Goal: Information Seeking & Learning: Find specific fact

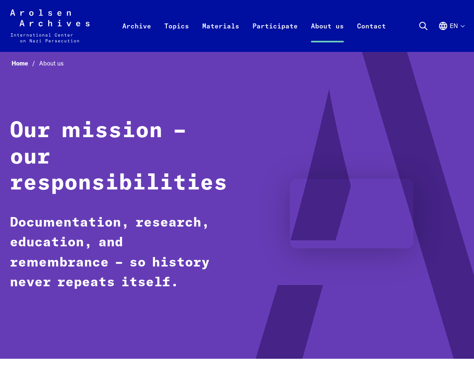
click at [44, 28] on icon "Arolsen Archives - International Center on Nazi Persecution | Return to home pa…" at bounding box center [50, 25] width 80 height 33
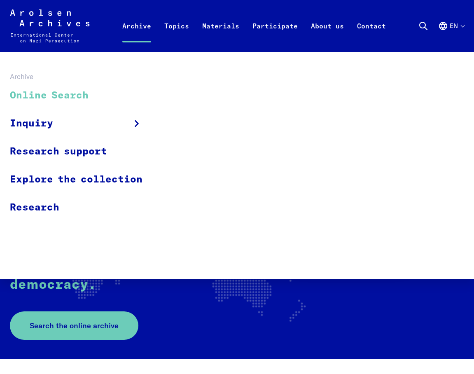
click at [33, 97] on link "Online Search" at bounding box center [81, 96] width 143 height 28
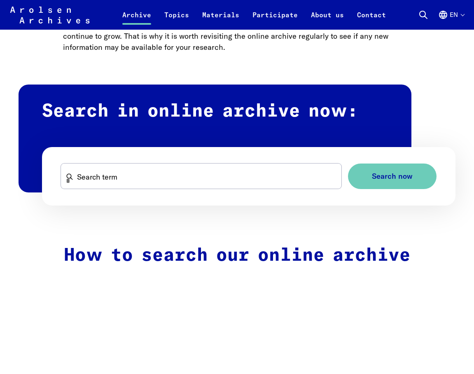
scroll to position [425, 0]
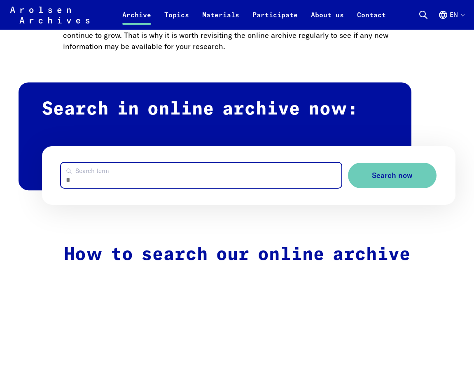
click at [102, 178] on input "Search term" at bounding box center [201, 175] width 280 height 25
paste input "********"
type input "********"
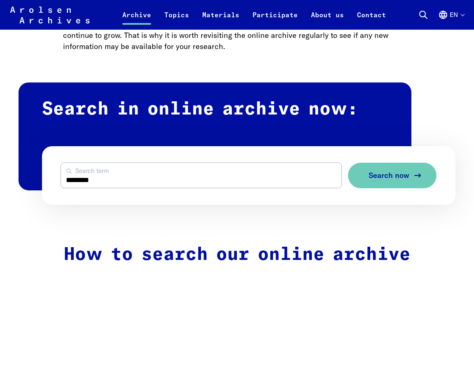
click at [395, 182] on button "Search now" at bounding box center [392, 176] width 89 height 26
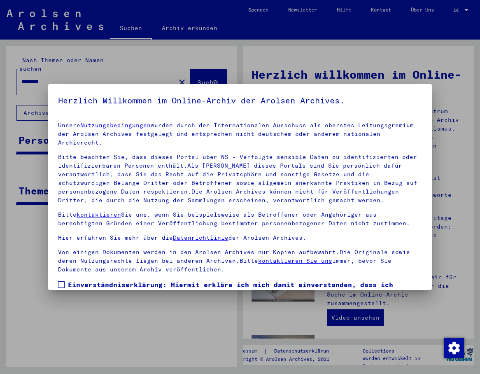
click at [453, 17] on div at bounding box center [240, 187] width 480 height 374
click at [469, 8] on div at bounding box center [240, 187] width 480 height 374
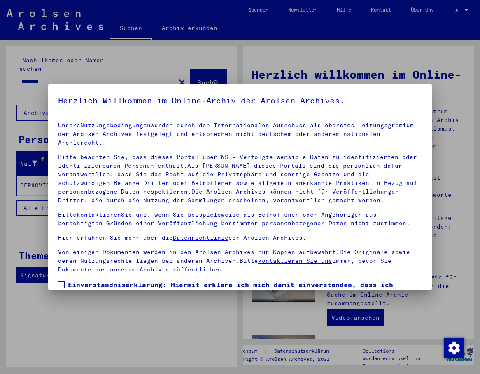
click at [165, 280] on span "Einverständniserklärung: Hiermit erkläre ich mich damit einverstanden, dass ich…" at bounding box center [245, 304] width 355 height 49
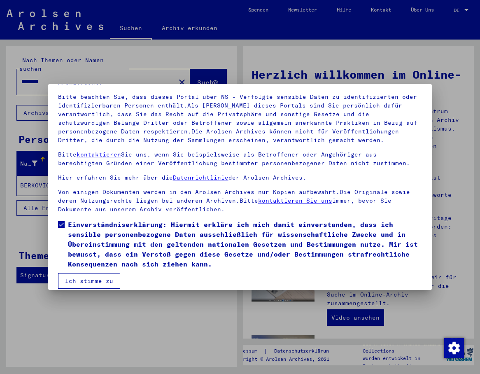
click at [99, 274] on button "Ich stimme zu" at bounding box center [89, 281] width 62 height 16
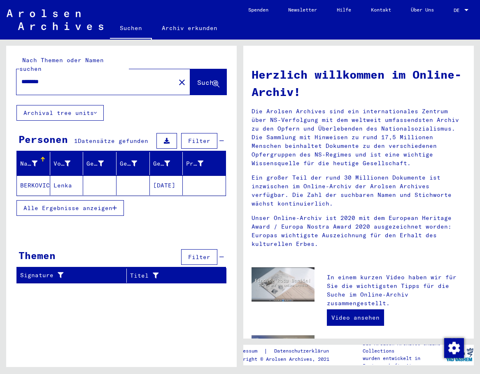
click at [465, 12] on div at bounding box center [466, 10] width 7 height 6
click at [458, 23] on span "Deutsch" at bounding box center [452, 29] width 33 height 15
click at [466, 10] on div at bounding box center [467, 10] width 4 height 2
click at [462, 15] on span "English" at bounding box center [452, 14] width 33 height 15
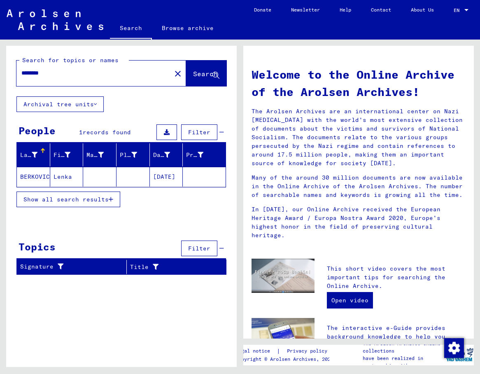
click at [340, 178] on p "Many of the around 30 million documents are now available in the Online Archive…" at bounding box center [359, 186] width 214 height 26
drag, startPoint x: 89, startPoint y: 76, endPoint x: -83, endPoint y: 57, distance: 173.2
click at [0, 57] on html "Search Browse archive Donate Newsletter Help Contact About Us Search Browse arc…" at bounding box center [240, 187] width 480 height 374
paste input "text"
type input "*******"
